Goal: Task Accomplishment & Management: Use online tool/utility

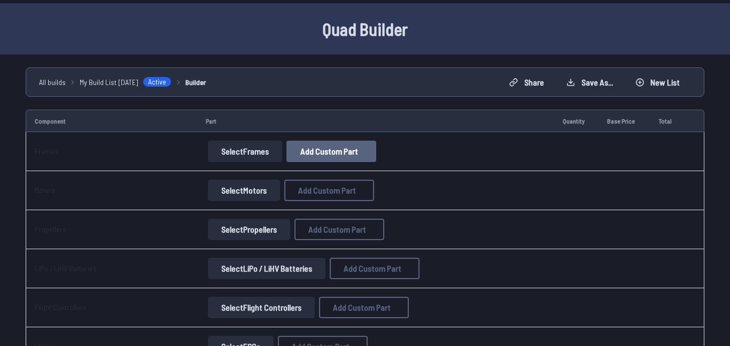
scroll to position [31, 0]
click at [353, 147] on span "Add Custom Part" at bounding box center [329, 151] width 58 height 9
select select "**********"
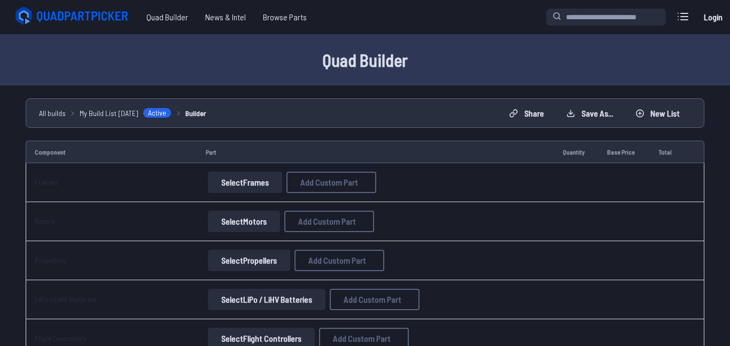
scroll to position [31, 0]
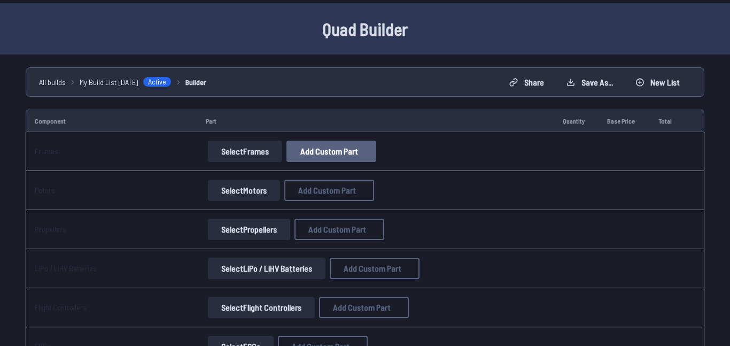
click at [335, 147] on span "Add Custom Part" at bounding box center [329, 151] width 58 height 9
select select "**********"
click at [290, 96] on input at bounding box center [365, 107] width 227 height 23
type input "****"
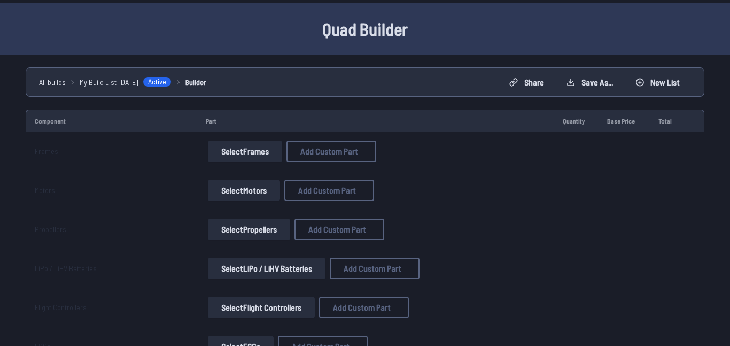
click at [464, 301] on button "Add Custom Part" at bounding box center [444, 293] width 68 height 15
click at [262, 187] on button "Select Motors" at bounding box center [244, 190] width 72 height 21
click at [262, 196] on button "Select Motors" at bounding box center [244, 190] width 72 height 21
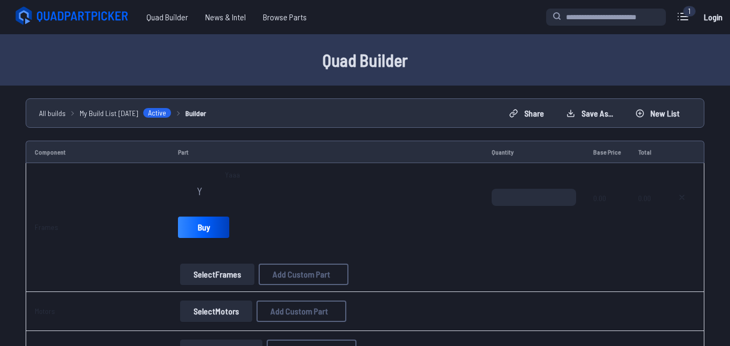
scroll to position [40, 0]
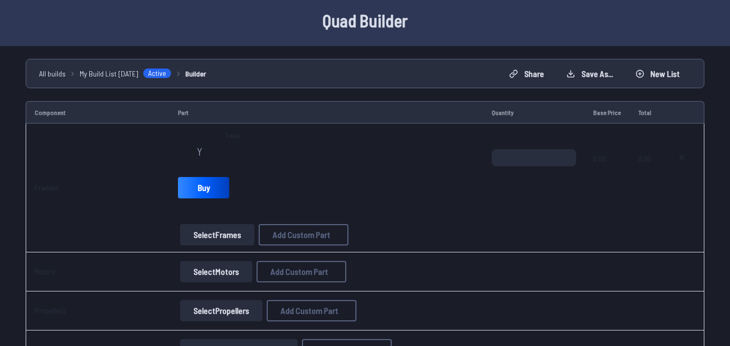
click at [221, 278] on button "Select Motors" at bounding box center [216, 271] width 72 height 21
click at [219, 269] on button "Select Motors" at bounding box center [216, 271] width 72 height 21
click at [683, 159] on icon at bounding box center [682, 157] width 4 height 4
click at [677, 151] on button at bounding box center [681, 157] width 27 height 17
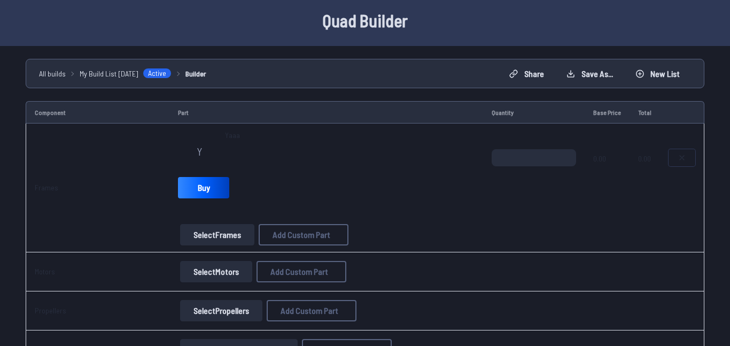
click at [677, 151] on button at bounding box center [681, 157] width 27 height 17
click at [681, 154] on icon at bounding box center [681, 157] width 9 height 9
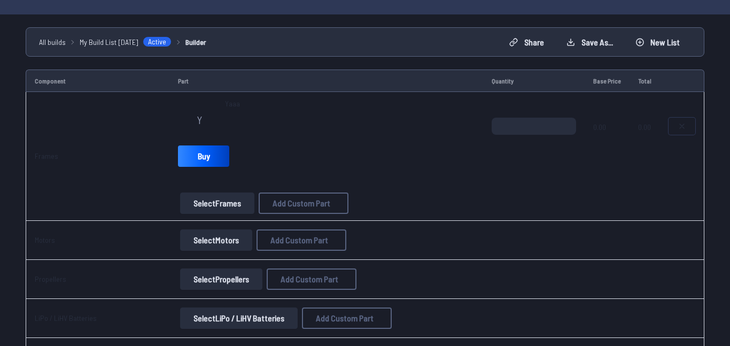
scroll to position [0, 0]
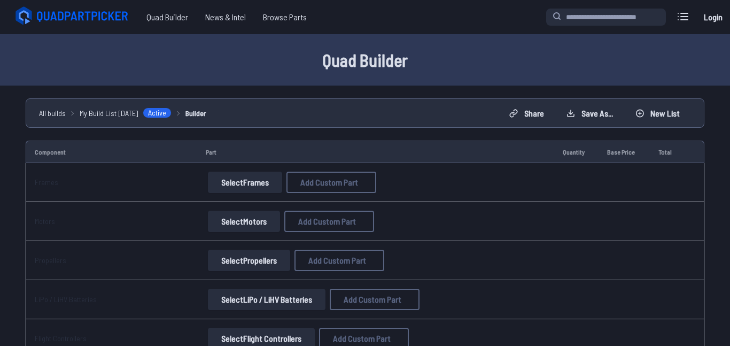
click at [249, 227] on button "Select Motors" at bounding box center [244, 221] width 72 height 21
click at [250, 185] on button "Select Frames" at bounding box center [245, 182] width 74 height 21
click at [252, 178] on button "Select Frames" at bounding box center [245, 182] width 74 height 21
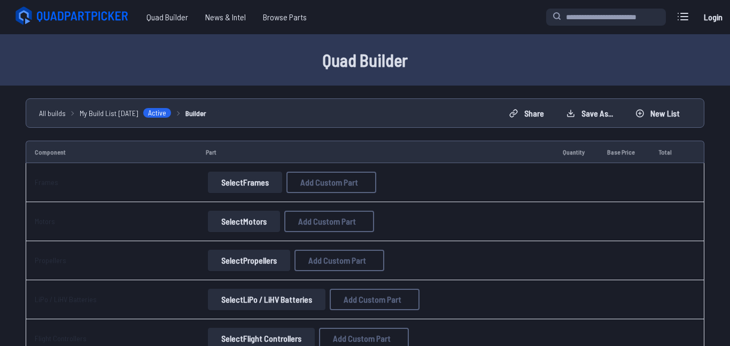
click at [252, 178] on button "Select Frames" at bounding box center [245, 182] width 74 height 21
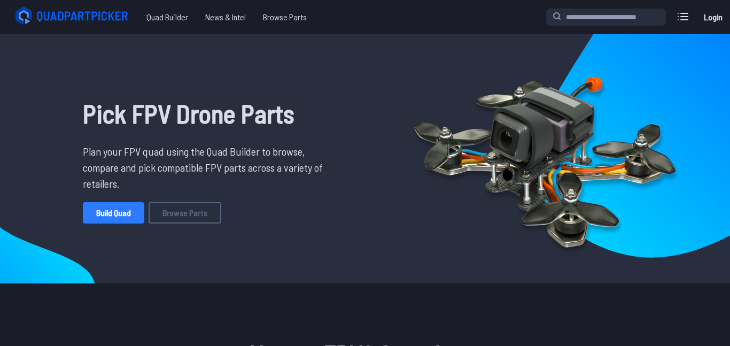
click at [92, 222] on link "Build Quad" at bounding box center [113, 212] width 61 height 21
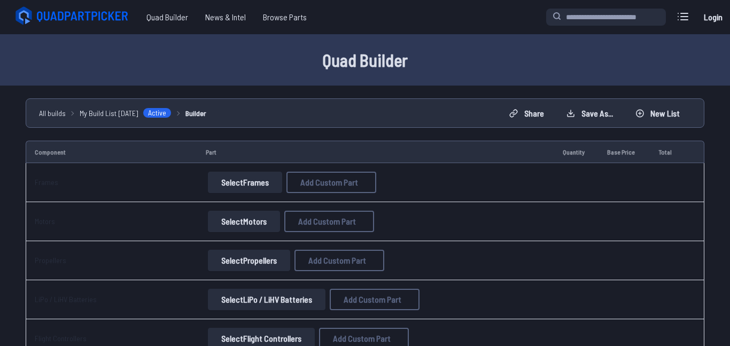
click at [240, 216] on button "Select Motors" at bounding box center [244, 221] width 72 height 21
click at [241, 184] on button "Select Frames" at bounding box center [245, 182] width 74 height 21
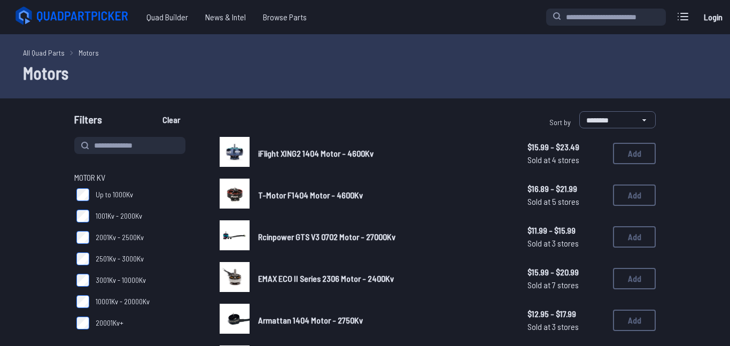
click at [42, 20] on icon at bounding box center [73, 15] width 120 height 21
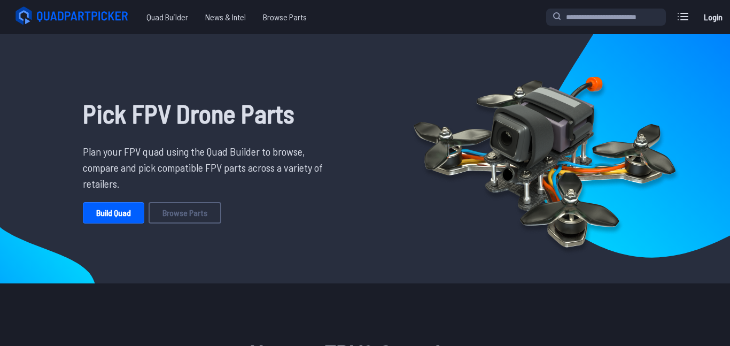
click at [175, 17] on span "Quad Builder" at bounding box center [167, 16] width 59 height 21
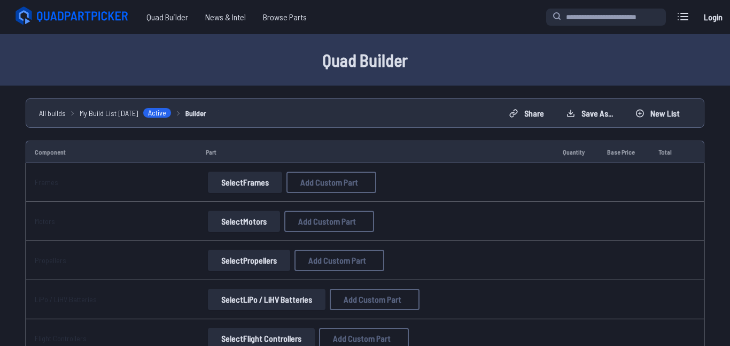
click at [96, 13] on icon at bounding box center [73, 15] width 120 height 21
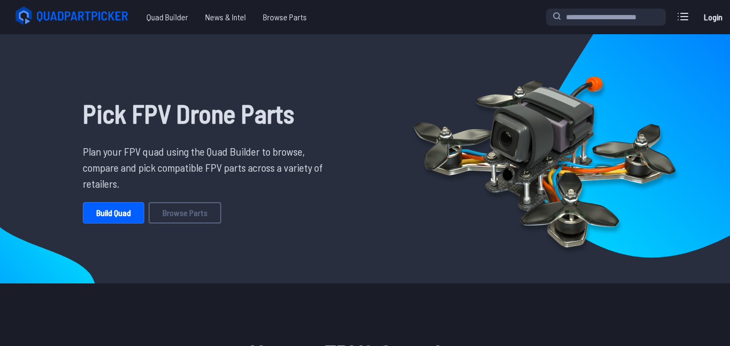
scroll to position [407, 0]
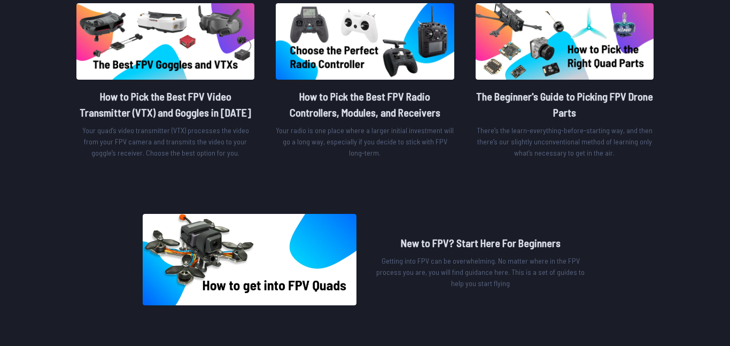
click at [449, 193] on div "New to FPV? Start here Get helpful guidance, tips and recommendations to get yo…" at bounding box center [364, 116] width 581 height 378
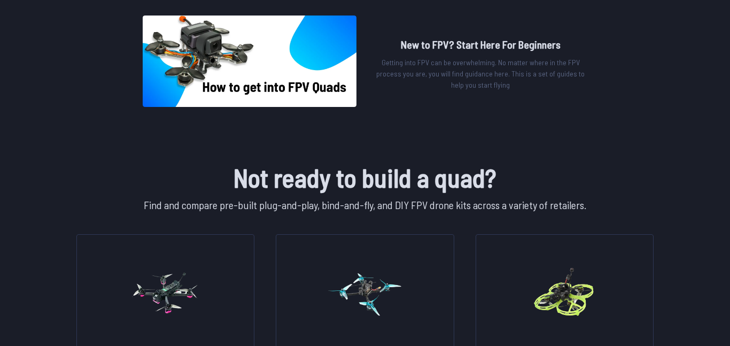
scroll to position [0, 0]
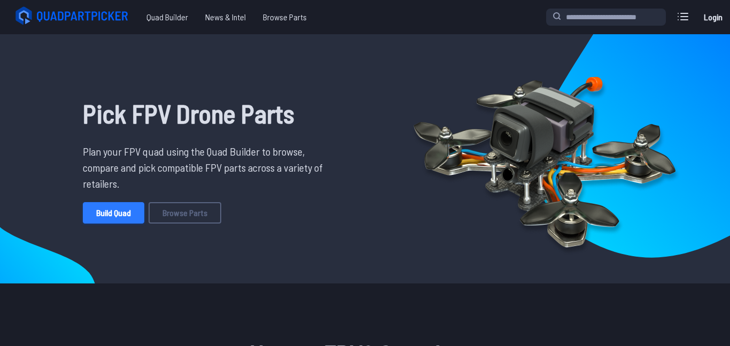
click at [126, 207] on link "Build Quad" at bounding box center [113, 212] width 61 height 21
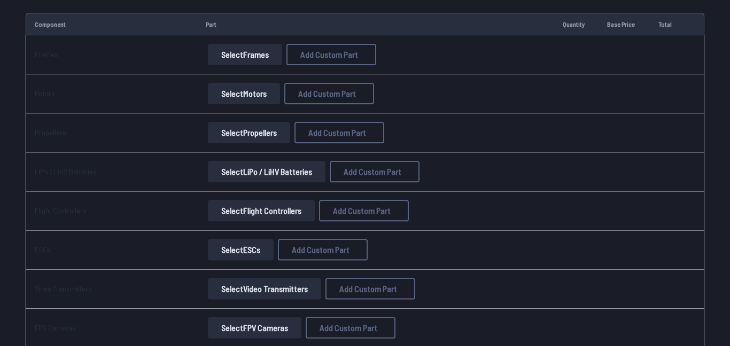
scroll to position [166, 0]
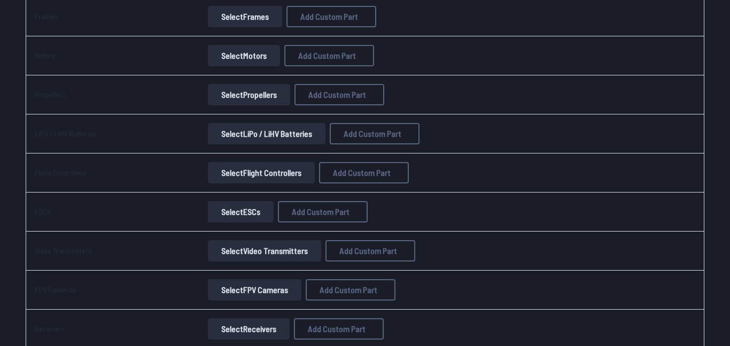
click at [255, 180] on button "Select Flight Controllers" at bounding box center [261, 172] width 107 height 21
click at [236, 166] on button "Select Flight Controllers" at bounding box center [261, 172] width 107 height 21
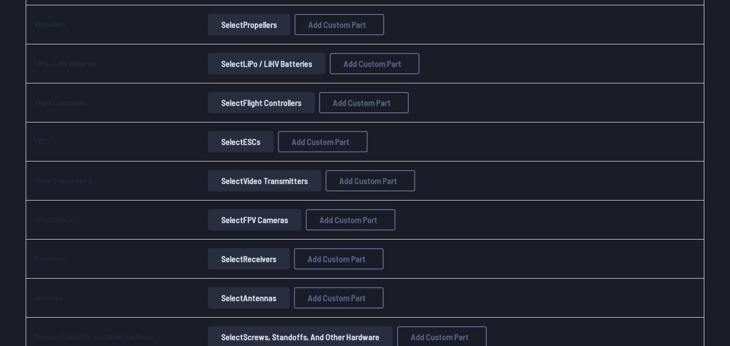
scroll to position [235, 0]
click at [235, 138] on button "Select ESCs" at bounding box center [241, 142] width 66 height 21
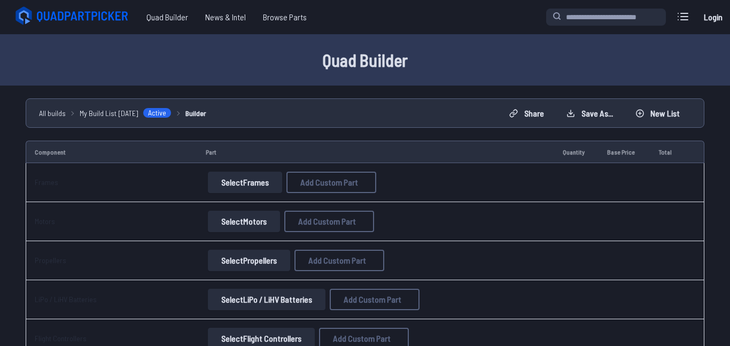
scroll to position [235, 0]
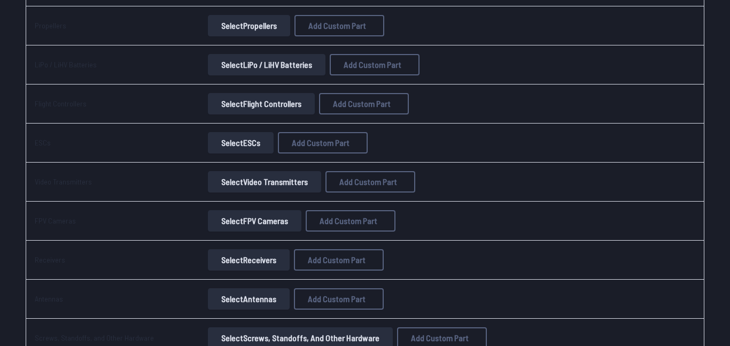
click at [250, 108] on button "Select Flight Controllers" at bounding box center [261, 103] width 107 height 21
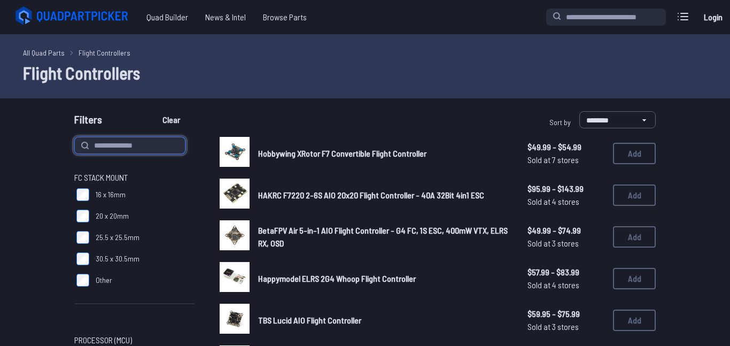
click at [123, 141] on input at bounding box center [129, 145] width 111 height 17
type input "*"
type input "****"
click at [153, 111] on button "Clear" at bounding box center [171, 119] width 36 height 17
type input "****"
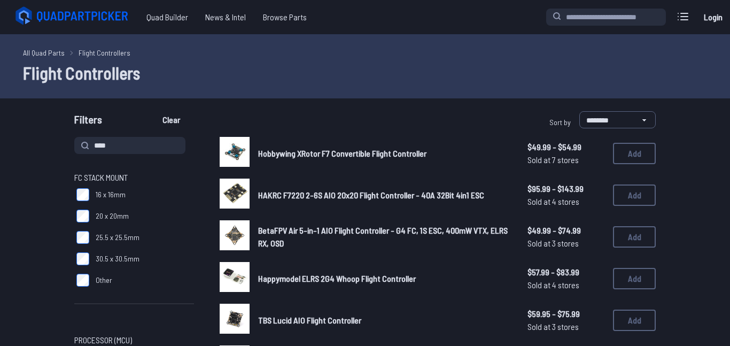
click at [284, 96] on div "All Quad Parts Flight Controllers Flight Controllers" at bounding box center [365, 66] width 730 height 64
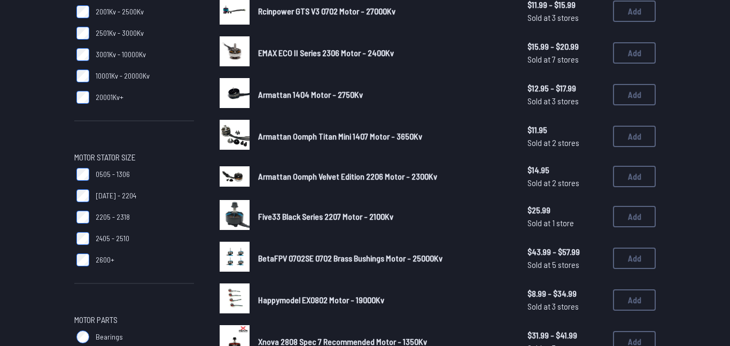
scroll to position [229, 0]
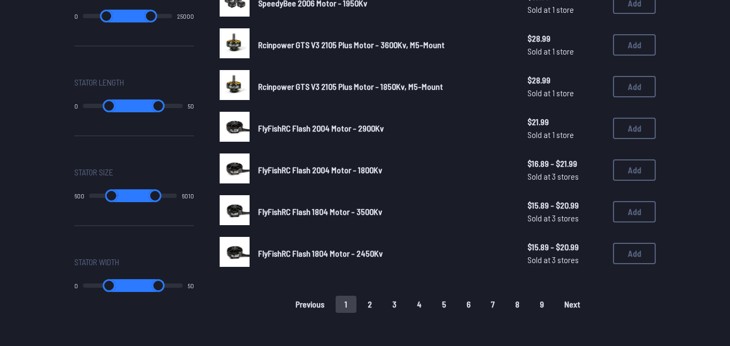
scroll to position [695, 0]
